Goal: Task Accomplishment & Management: Complete application form

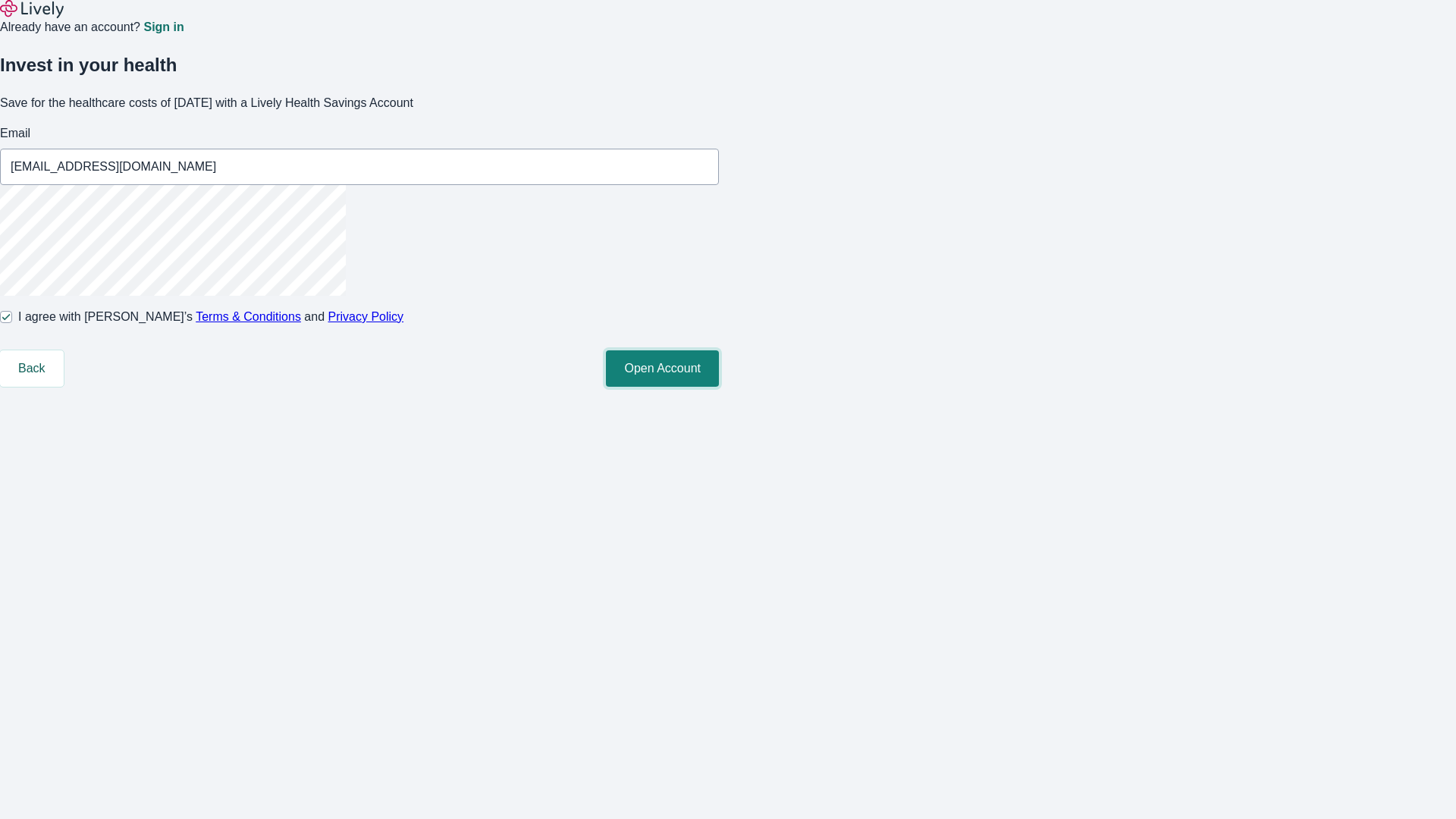
click at [719, 387] on button "Open Account" at bounding box center [663, 368] width 113 height 36
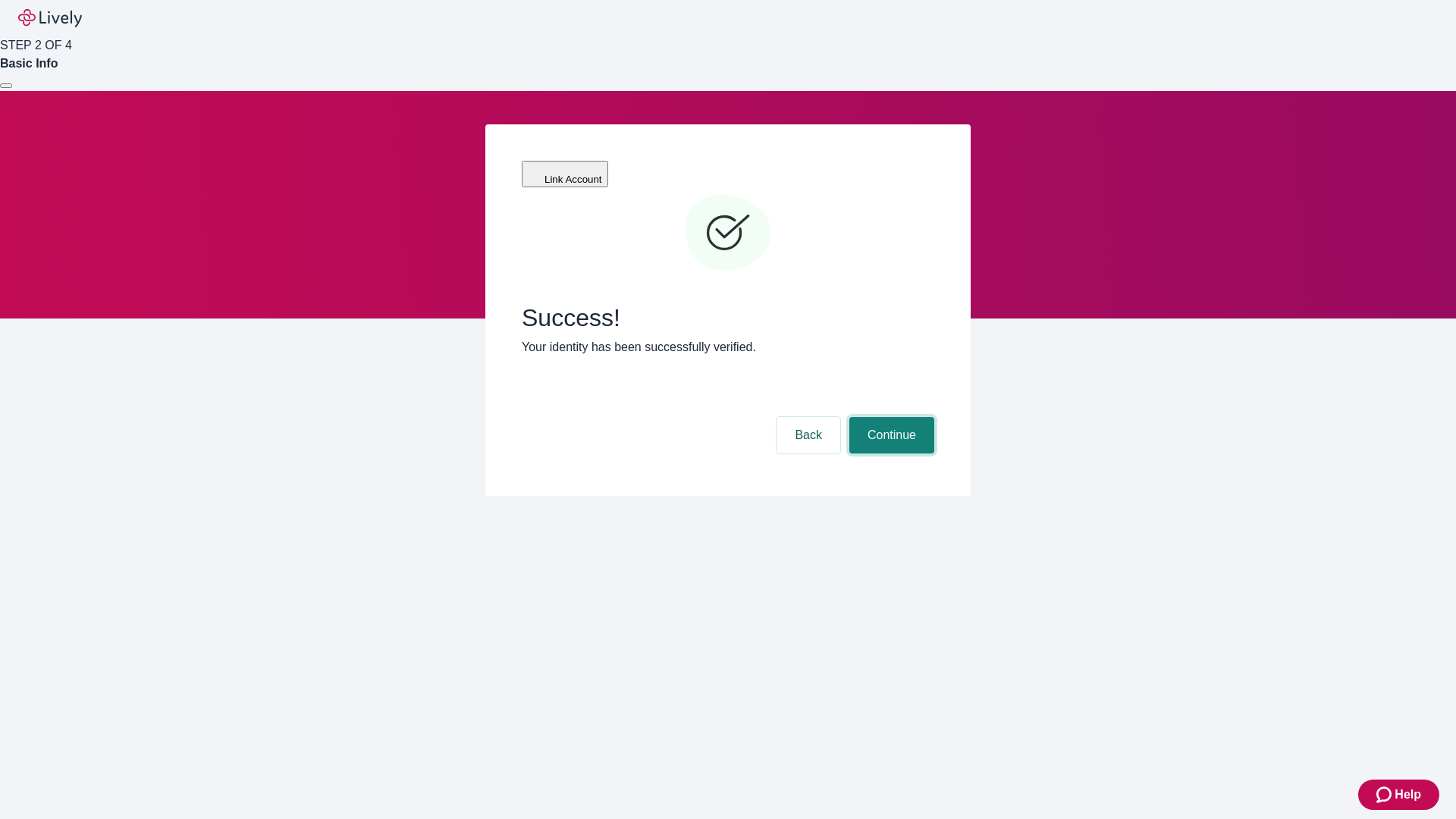
click at [889, 417] on button "Continue" at bounding box center [891, 435] width 85 height 36
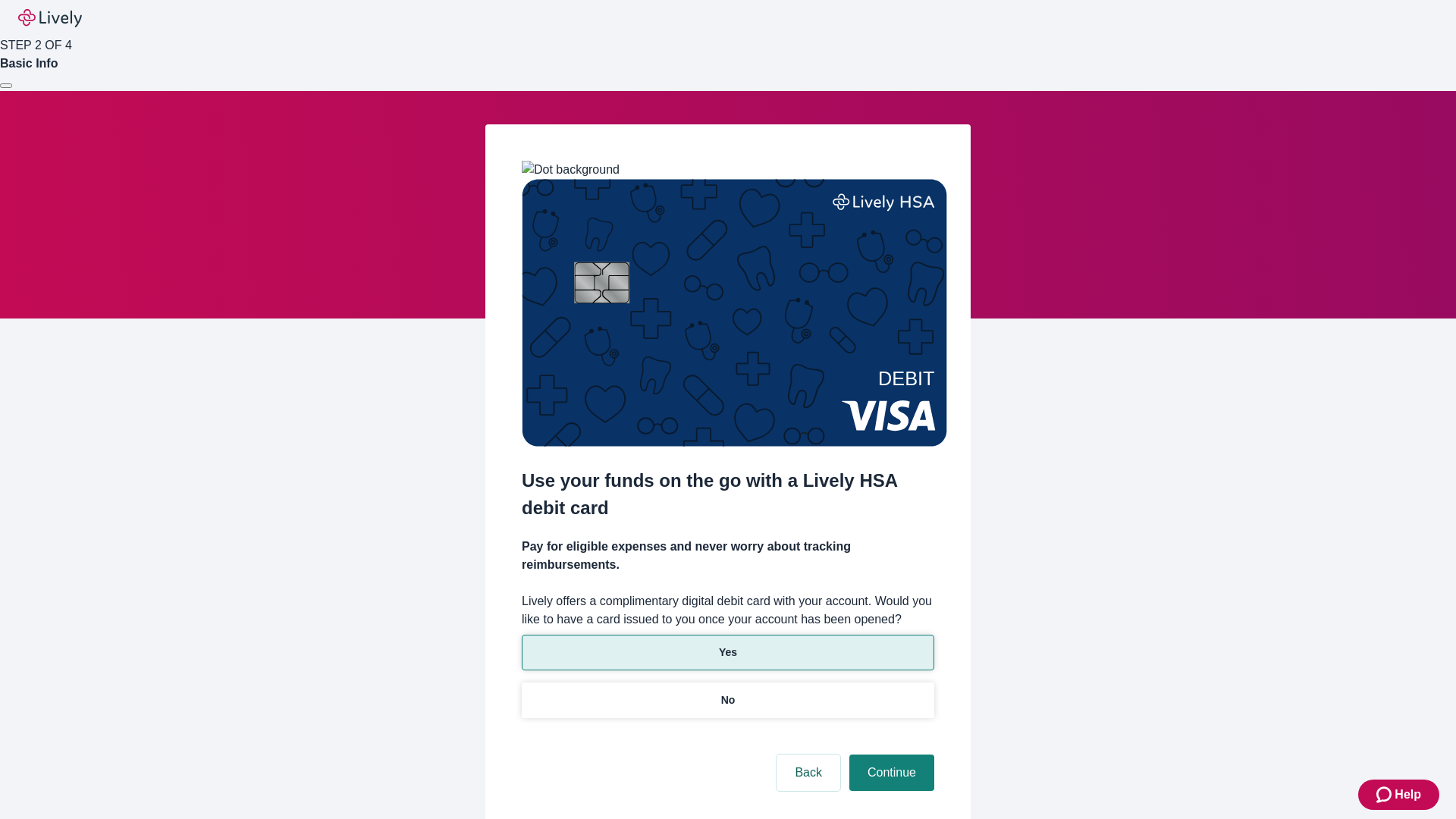
click at [727, 644] on p "Yes" at bounding box center [728, 652] width 18 height 16
click at [889, 754] on button "Continue" at bounding box center [891, 772] width 85 height 36
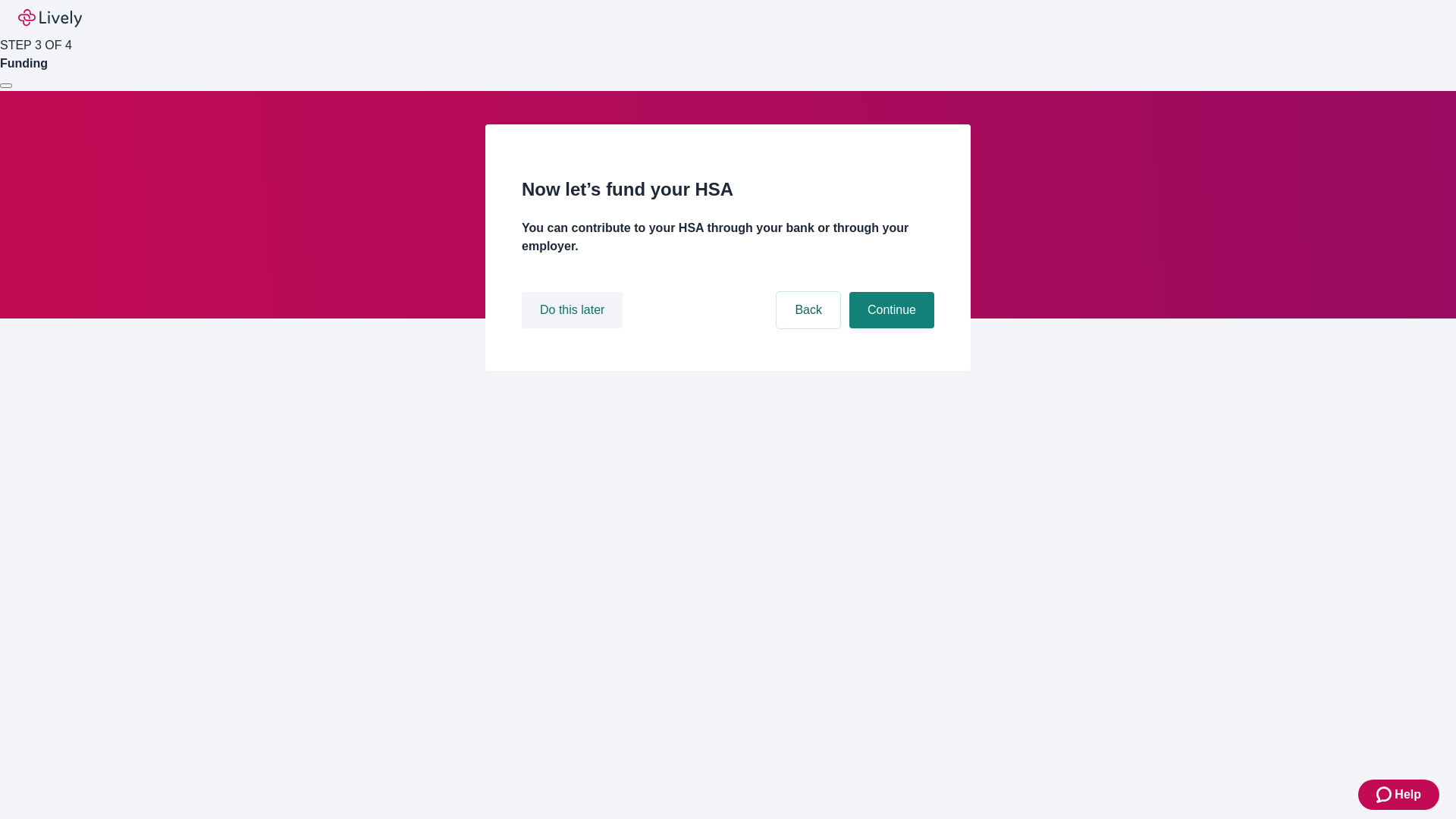
click at [574, 329] on button "Do this later" at bounding box center [572, 310] width 101 height 36
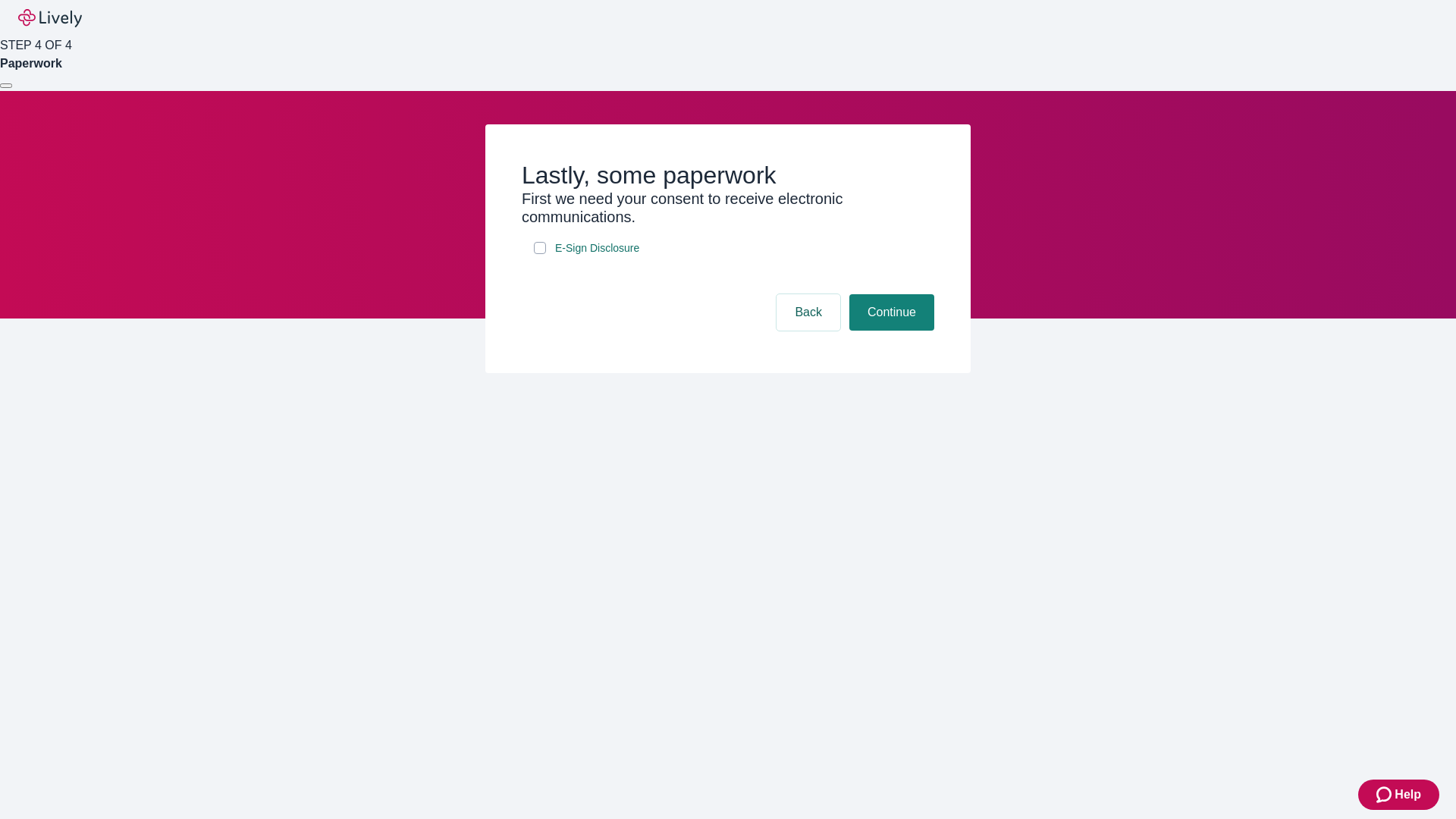
click at [540, 254] on input "E-Sign Disclosure" at bounding box center [540, 248] width 12 height 12
checkbox input "true"
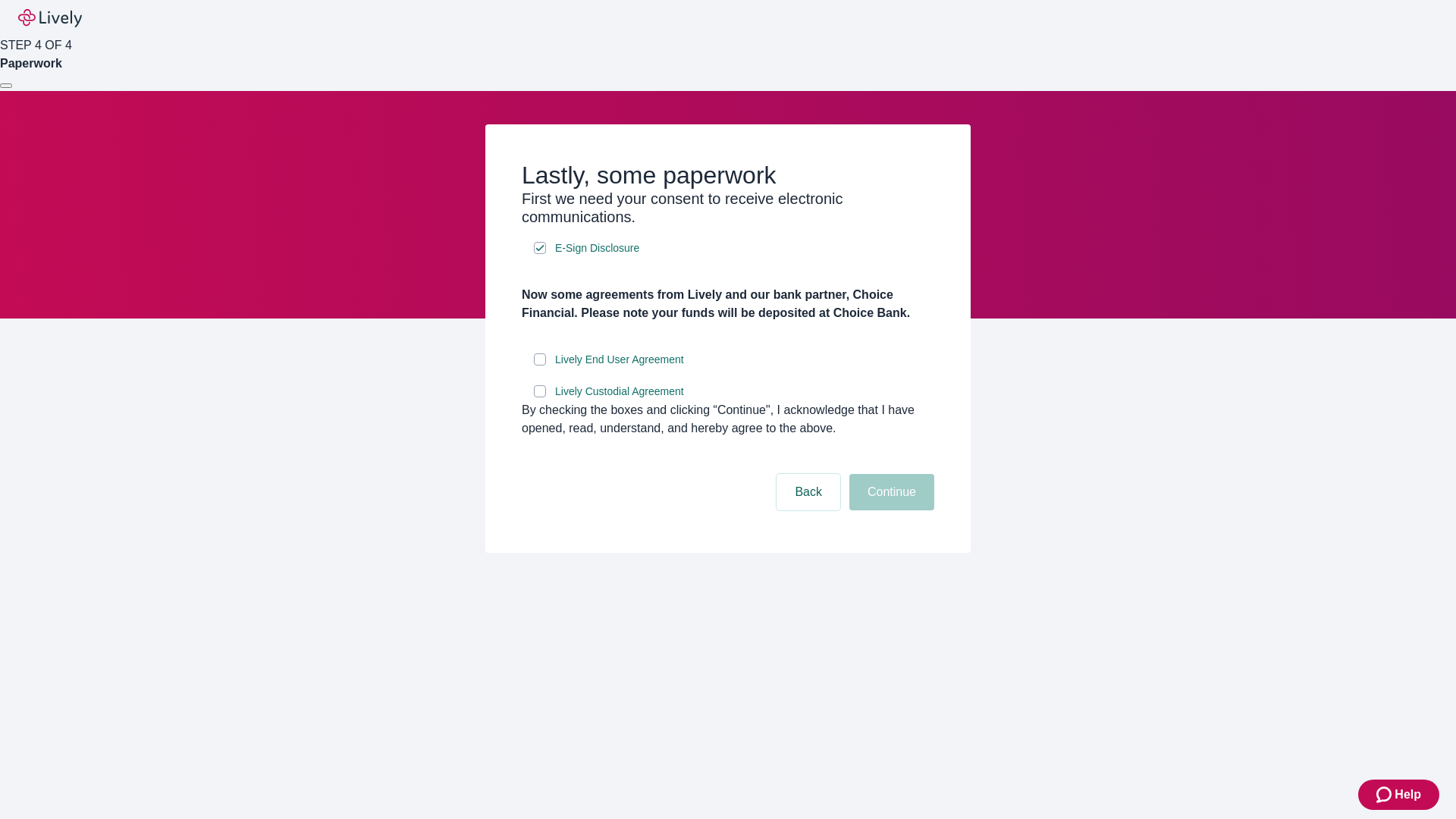
click at [540, 366] on input "Lively End User Agreement" at bounding box center [540, 359] width 12 height 12
checkbox input "true"
click at [540, 397] on input "Lively Custodial Agreement" at bounding box center [540, 391] width 12 height 12
checkbox input "true"
click at [889, 511] on button "Continue" at bounding box center [891, 492] width 85 height 36
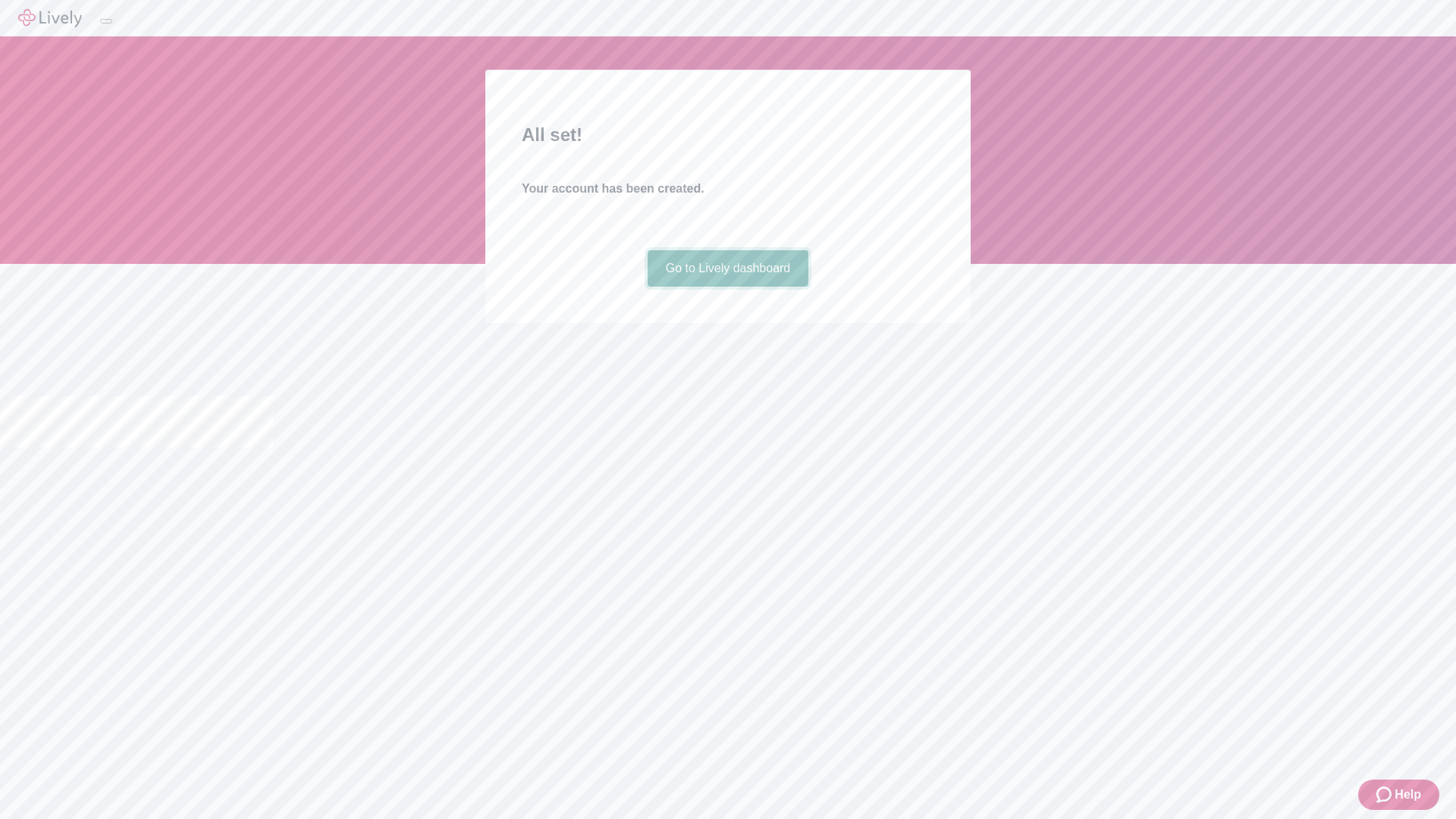
click at [727, 286] on link "Go to Lively dashboard" at bounding box center [728, 268] width 162 height 36
